Goal: Task Accomplishment & Management: Manage account settings

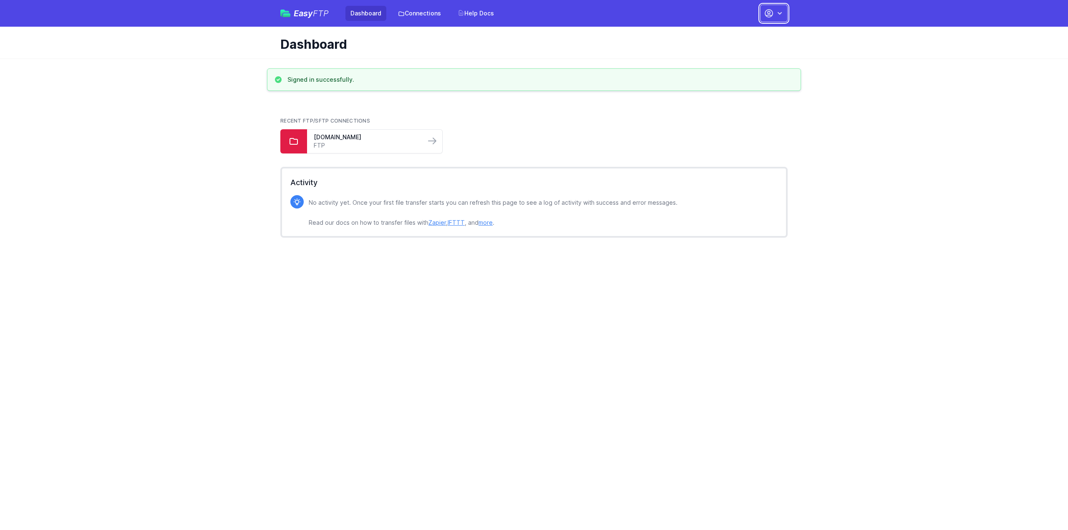
click at [779, 18] on button "button" at bounding box center [774, 14] width 28 height 18
click at [741, 33] on link "Account Settings" at bounding box center [747, 34] width 80 height 15
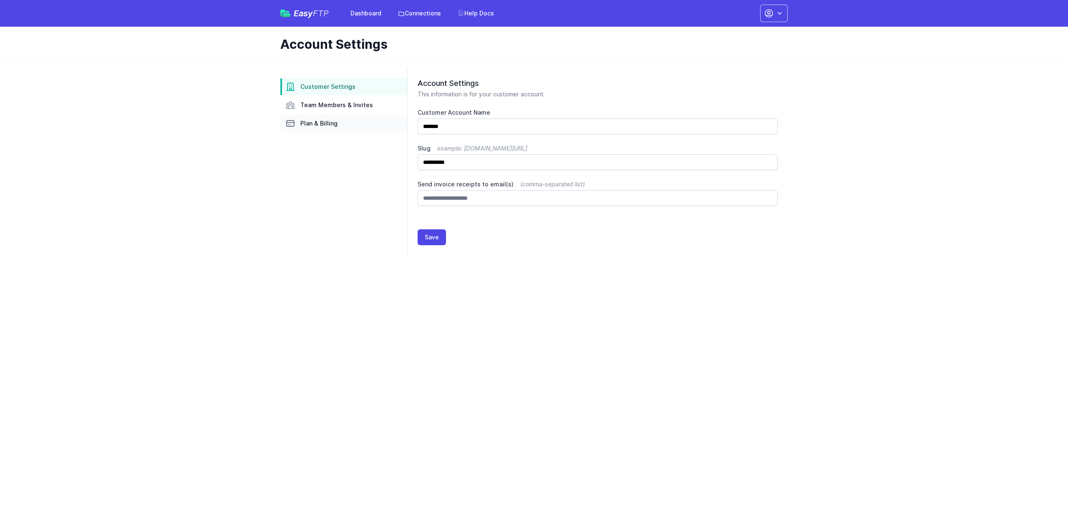
click at [317, 122] on span "Plan & Billing" at bounding box center [318, 123] width 37 height 8
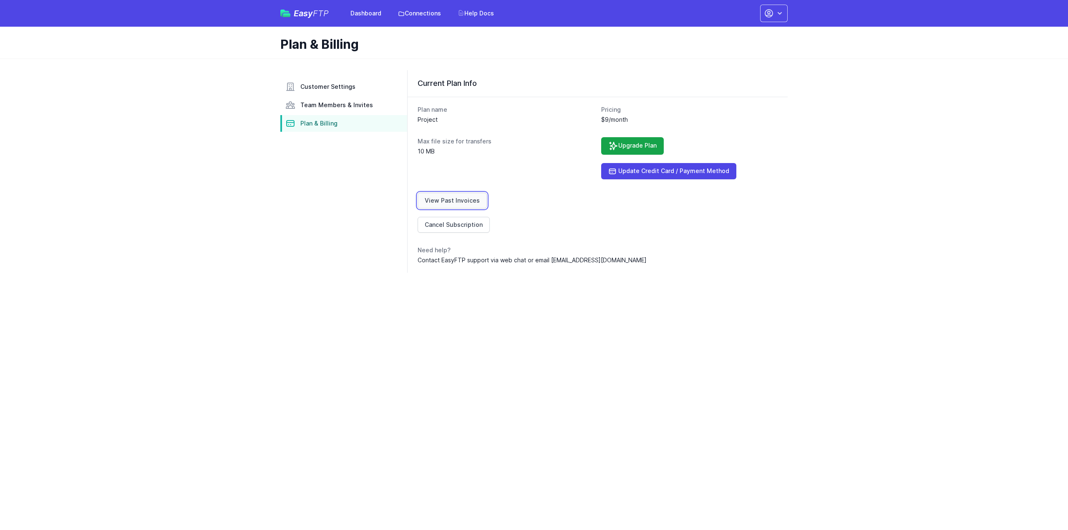
click at [455, 205] on link "View Past Invoices" at bounding box center [451, 201] width 69 height 16
